Goal: Information Seeking & Learning: Learn about a topic

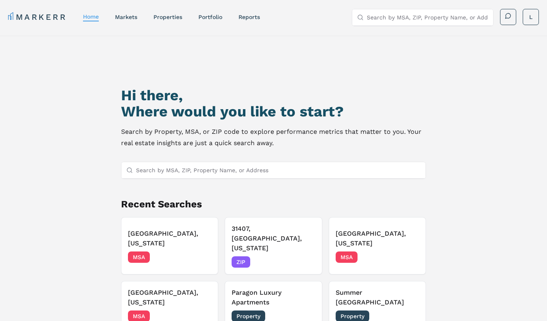
click at [245, 172] on input "Search by MSA, ZIP, Property Name, or Address" at bounding box center [278, 170] width 285 height 16
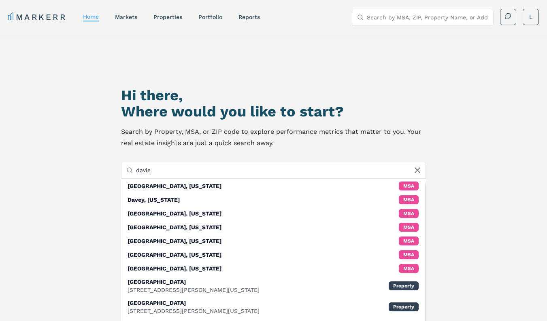
type input "davie f"
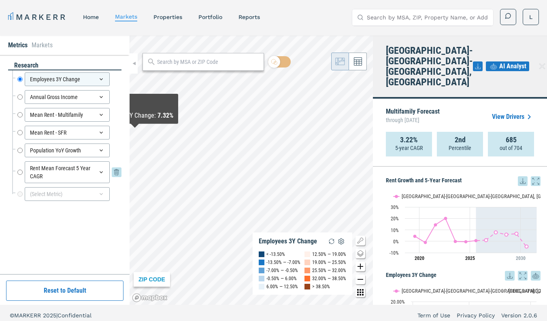
click at [22, 172] on input "Rent Mean Forecast 5 Year CAGR" at bounding box center [19, 173] width 5 height 22
radio input "false"
radio input "true"
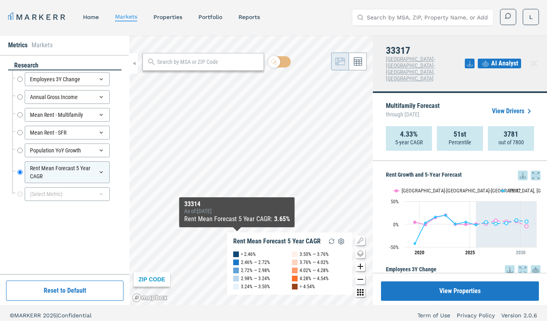
click at [237, 237] on div "ZIP CODE Rent Mean Forecast 5 Year CAGR < 2.46% 2.46% — 2.72% 2.72% — 2.98% 2.9…" at bounding box center [251, 171] width 243 height 270
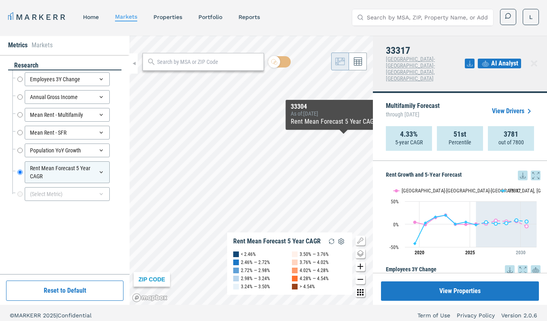
click at [514, 106] on link "View Drivers" at bounding box center [513, 111] width 42 height 10
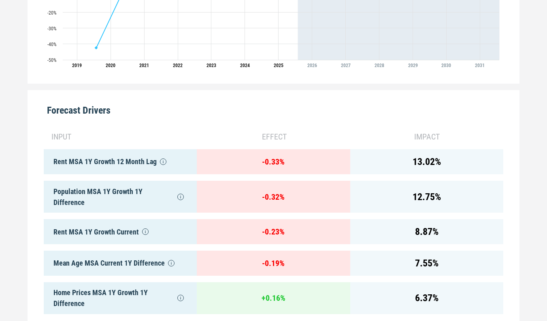
scroll to position [372, 0]
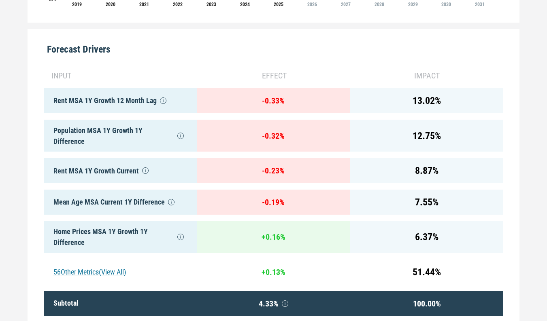
click at [90, 265] on div "56 Other Metrics (View All)" at bounding box center [120, 272] width 153 height 25
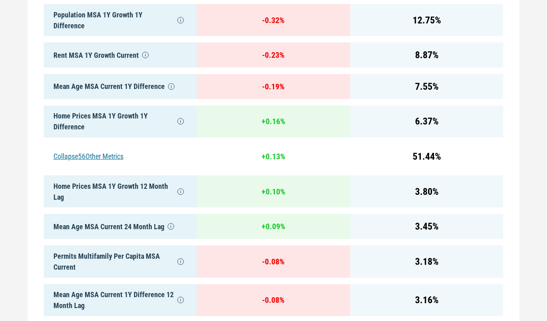
scroll to position [490, 0]
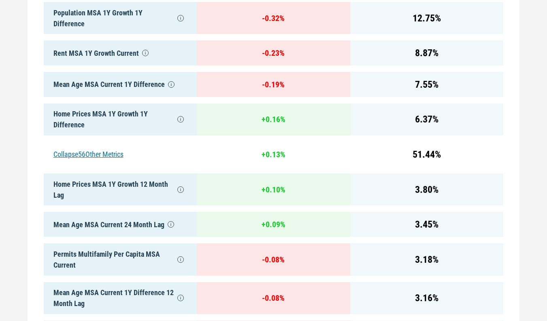
click at [109, 177] on div "Home Prices MSA 1Y Growth 12 Month Lag" at bounding box center [120, 190] width 153 height 32
click at [88, 181] on div "Home Prices MSA 1Y Growth 12 Month Lag" at bounding box center [120, 190] width 153 height 32
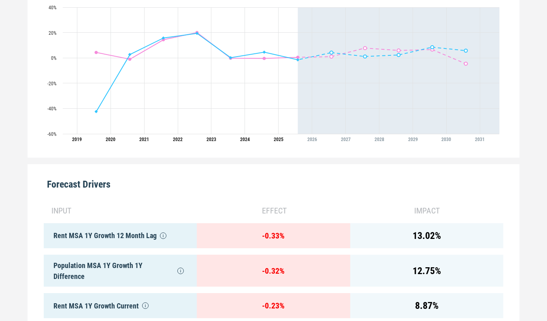
scroll to position [0, 0]
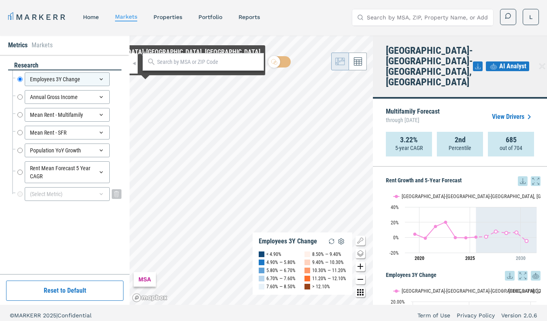
click at [101, 197] on icon at bounding box center [101, 194] width 6 height 6
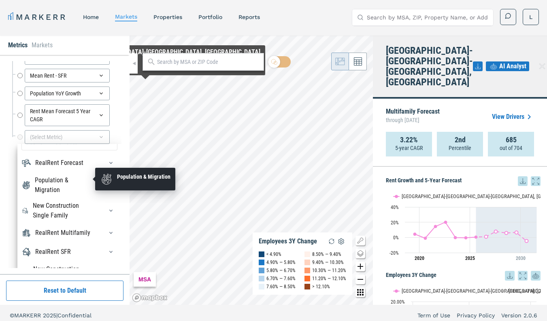
scroll to position [65, 0]
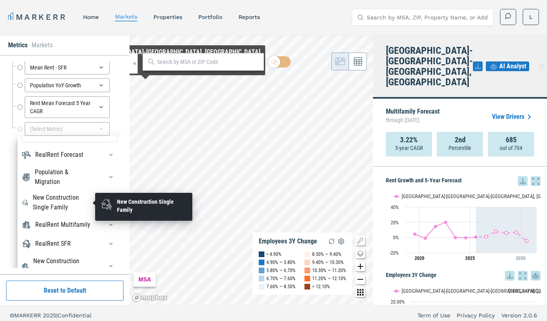
click at [64, 206] on div "New Construction Single Family" at bounding box center [63, 202] width 61 height 19
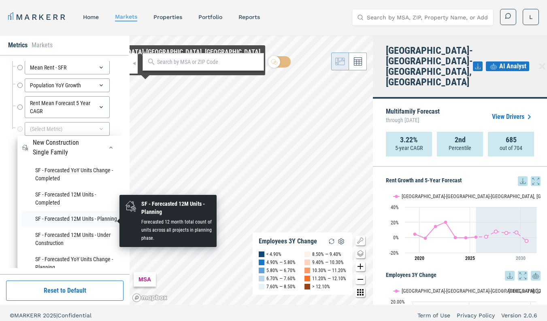
scroll to position [68, 0]
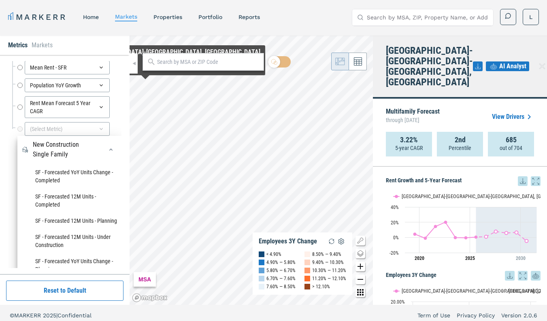
click at [103, 151] on div at bounding box center [109, 149] width 18 height 13
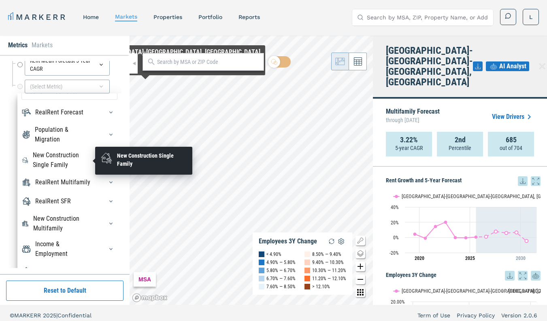
scroll to position [109, 0]
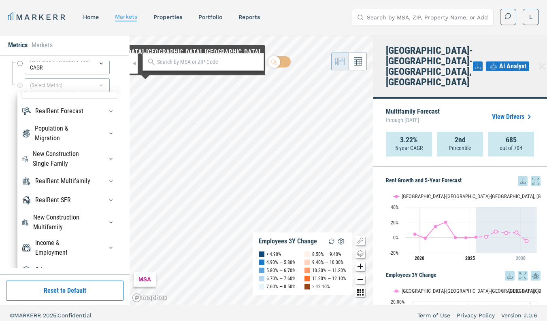
click at [89, 199] on div "RealRent SFR" at bounding box center [69, 200] width 96 height 13
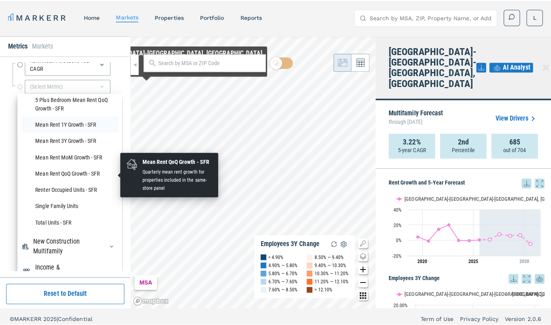
scroll to position [566, 0]
